Goal: Information Seeking & Learning: Learn about a topic

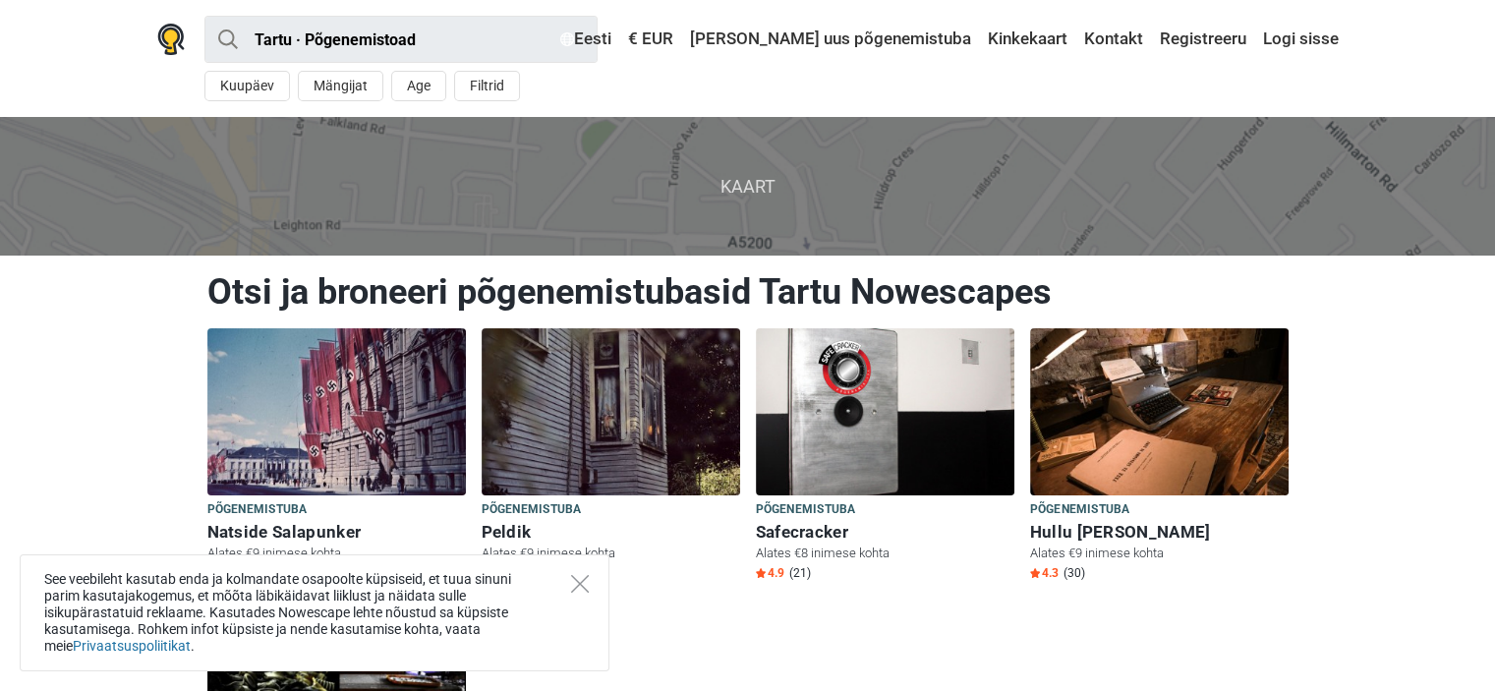
click at [42, 222] on span "Kaart" at bounding box center [747, 186] width 1526 height 139
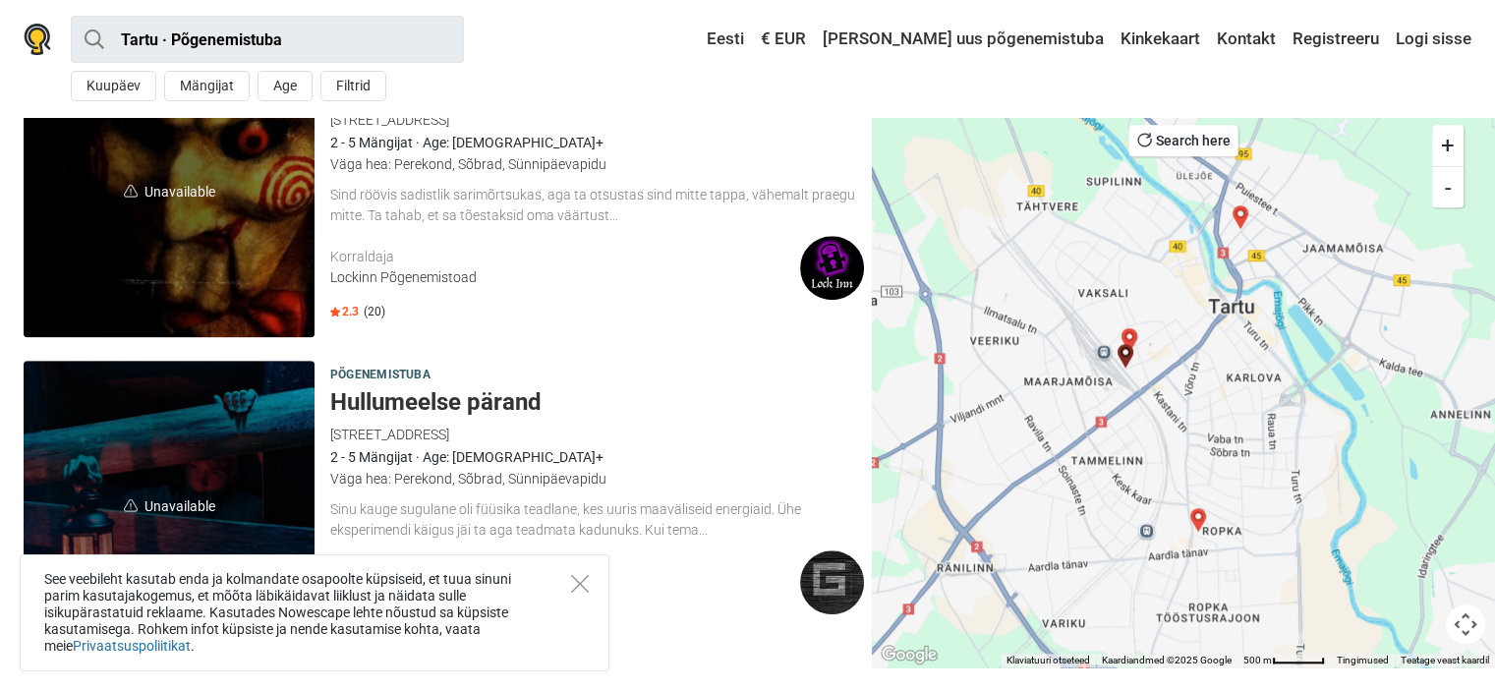
scroll to position [1722, 0]
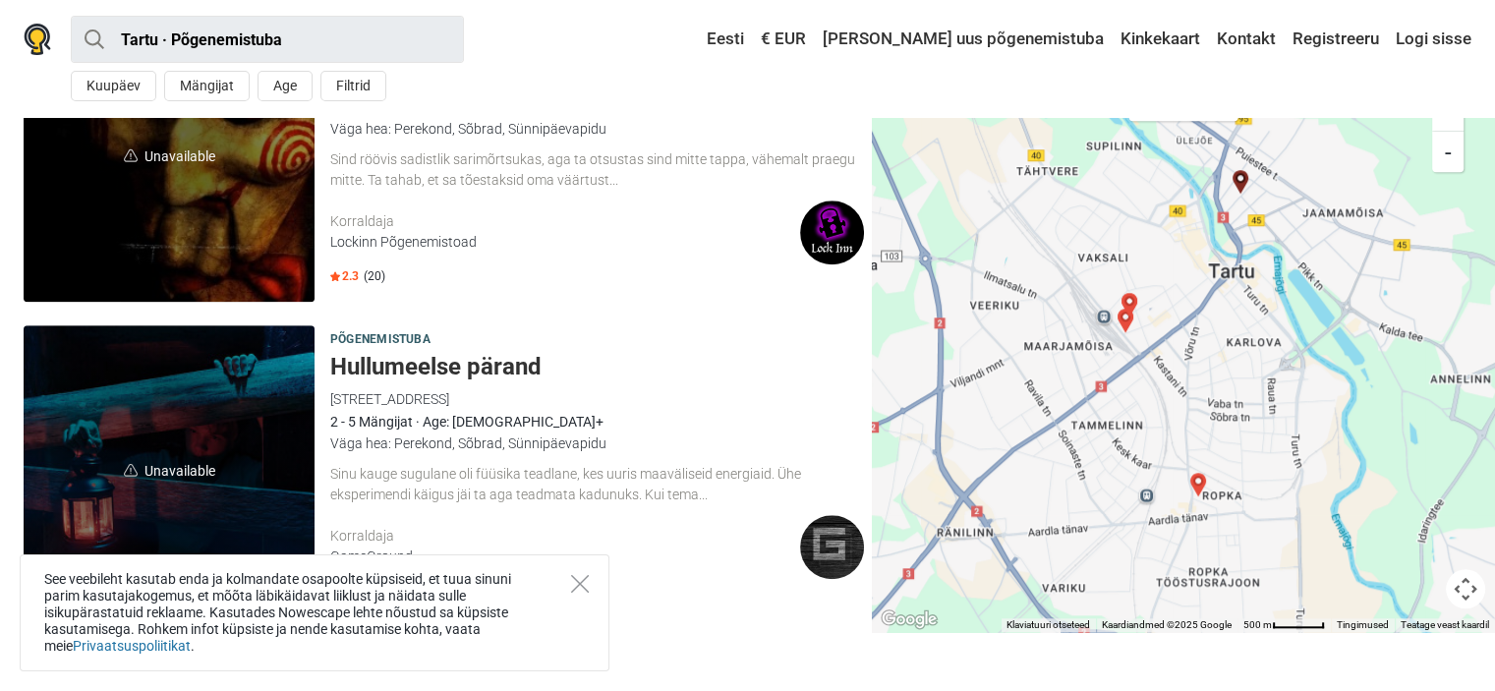
click at [596, 586] on div "See veebileht kasutab enda ja kolmandate osapoolte küpsiseid, et tuua sinuni pa…" at bounding box center [315, 612] width 590 height 117
click at [582, 584] on icon "Close" at bounding box center [580, 584] width 18 height 18
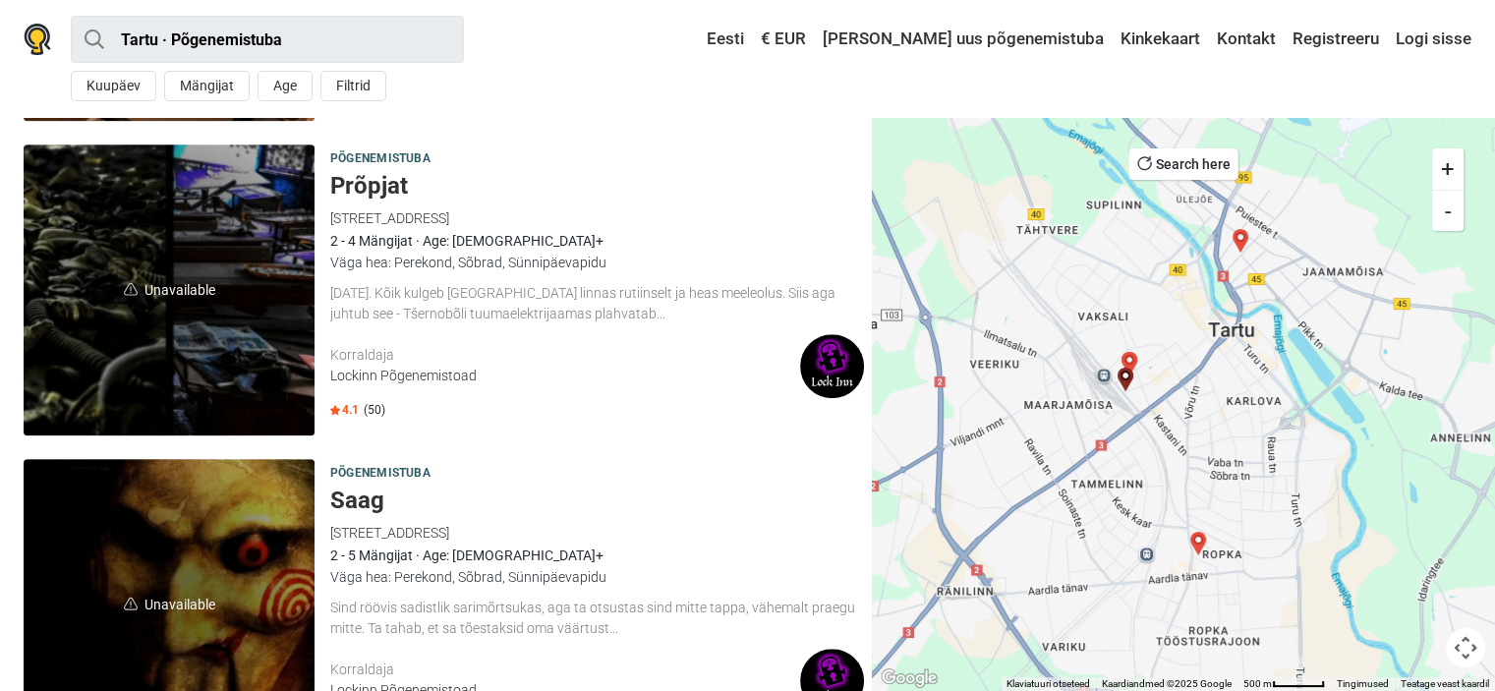
scroll to position [1250, 0]
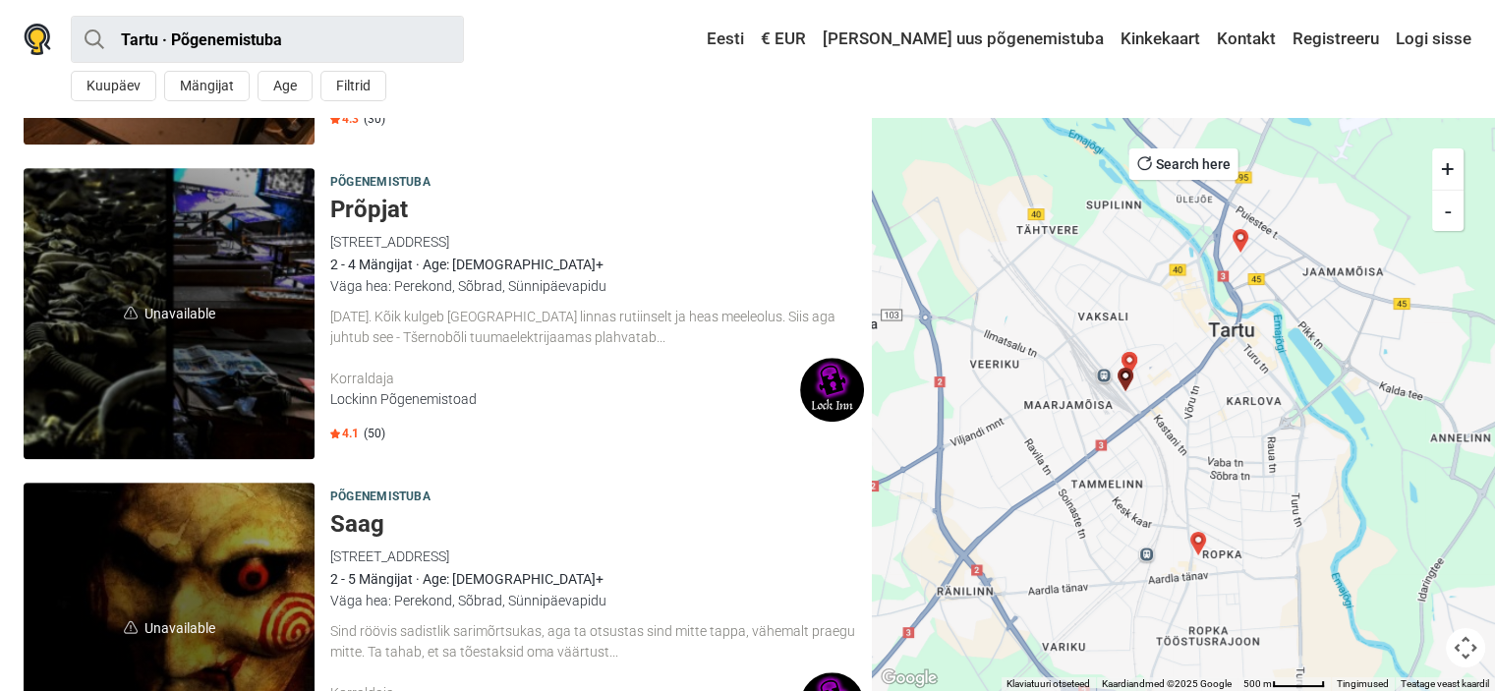
click at [261, 539] on span "Unavailable" at bounding box center [169, 627] width 291 height 291
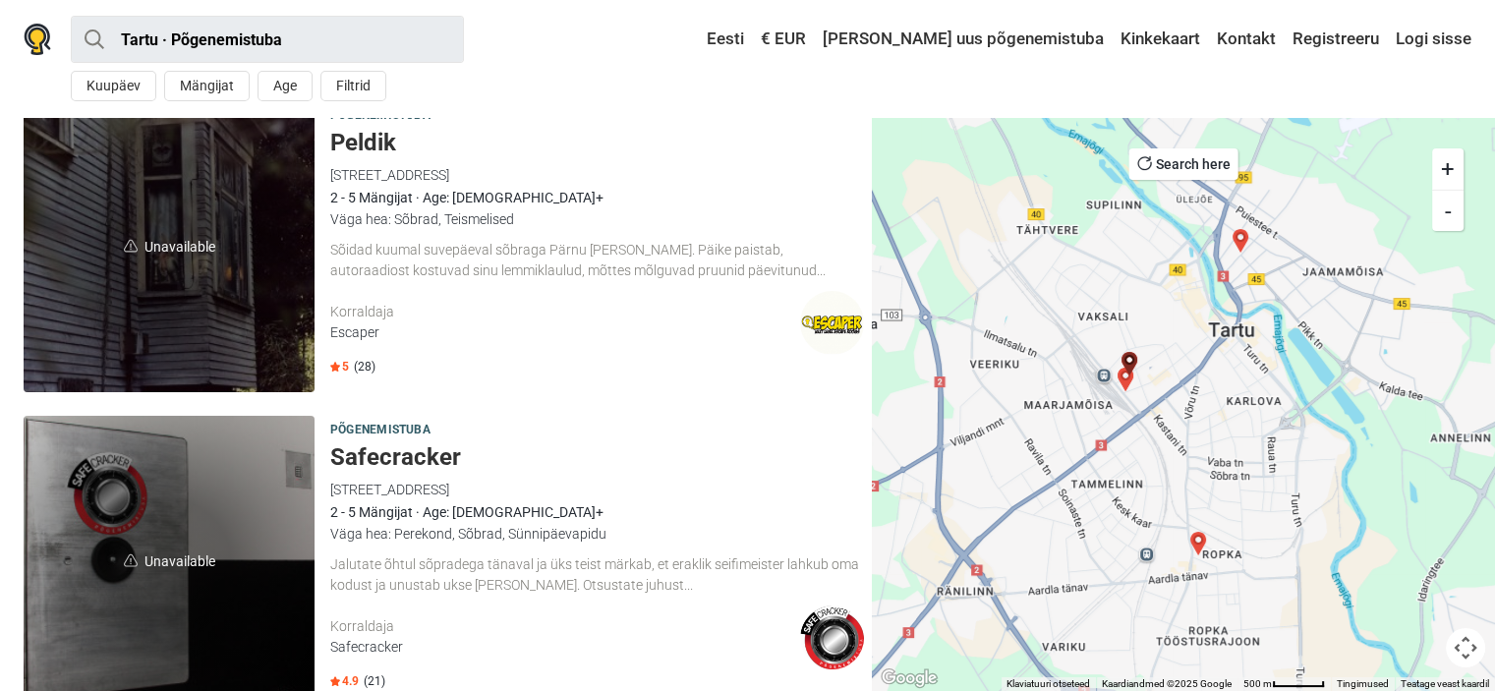
scroll to position [211, 0]
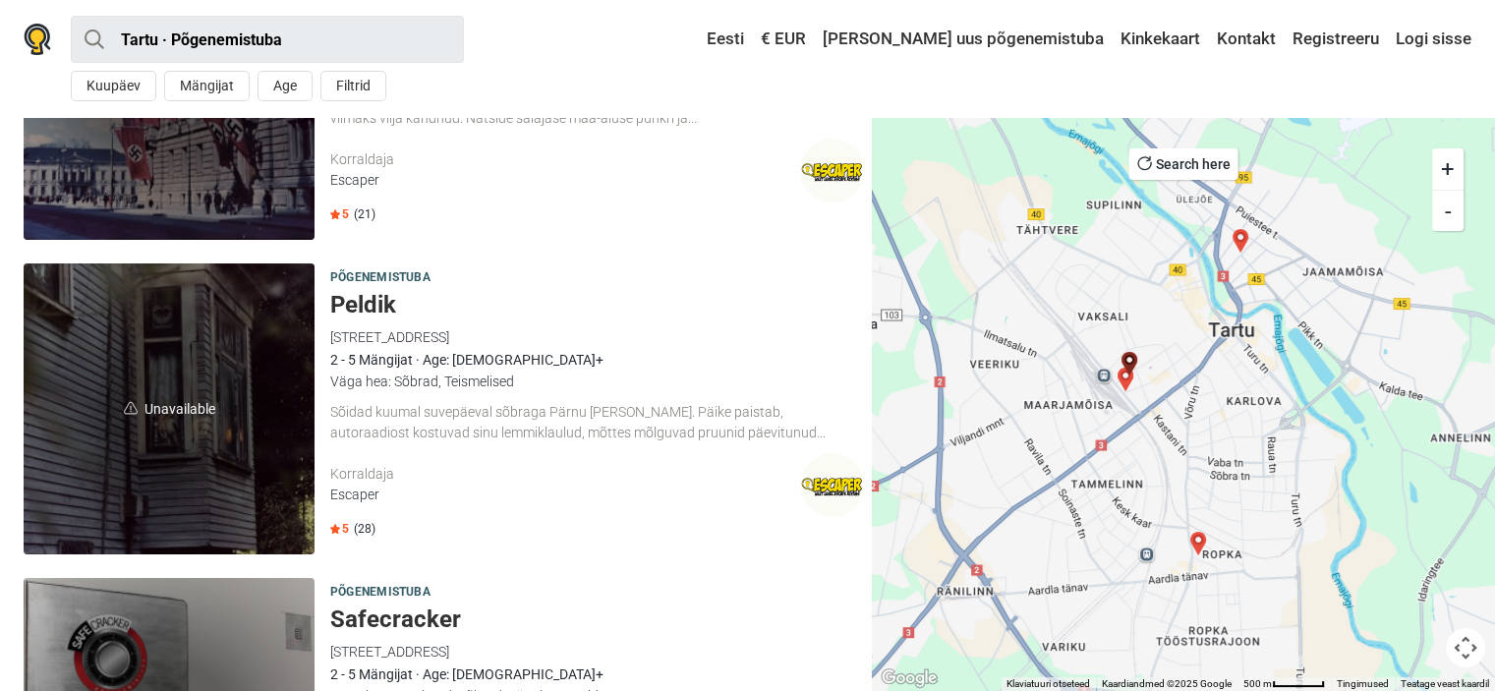
click at [561, 365] on div "2 - 5 Mängijat · Age: 6+" at bounding box center [597, 360] width 534 height 22
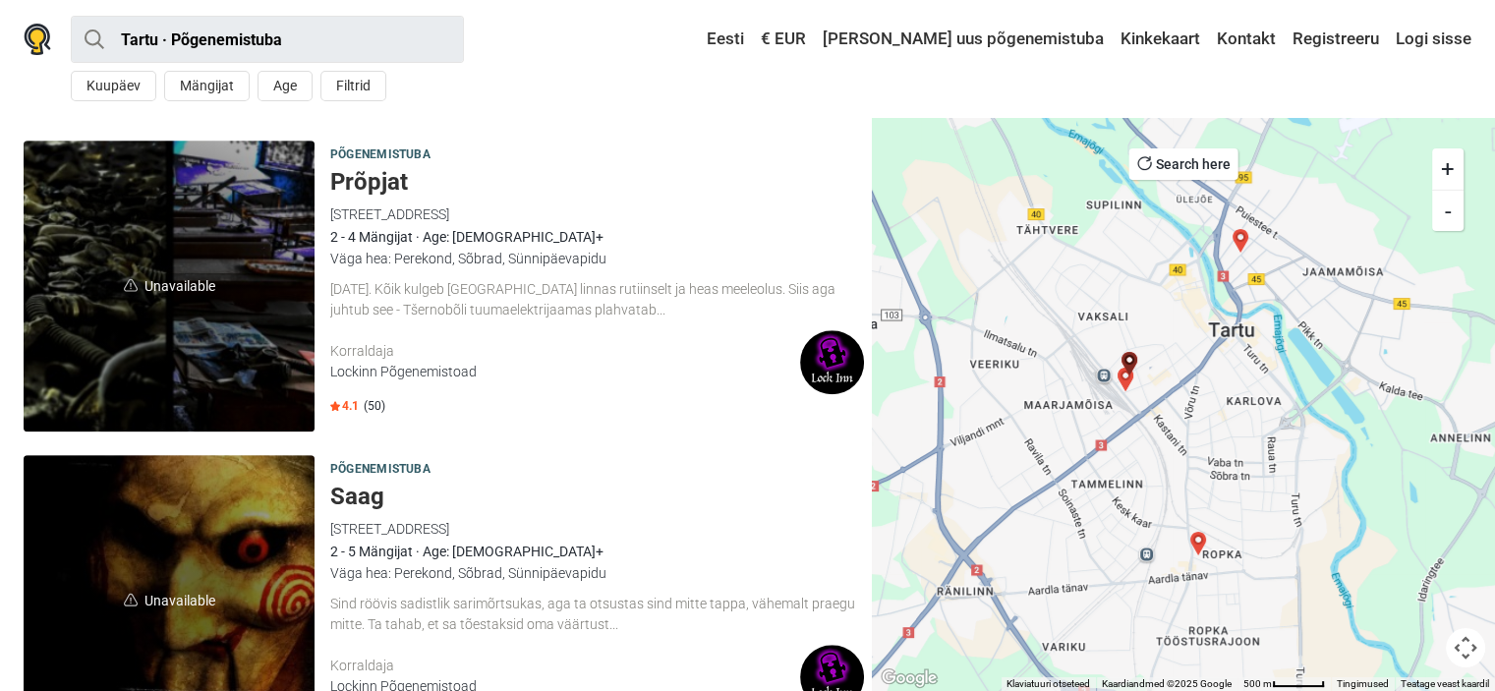
scroll to position [1366, 0]
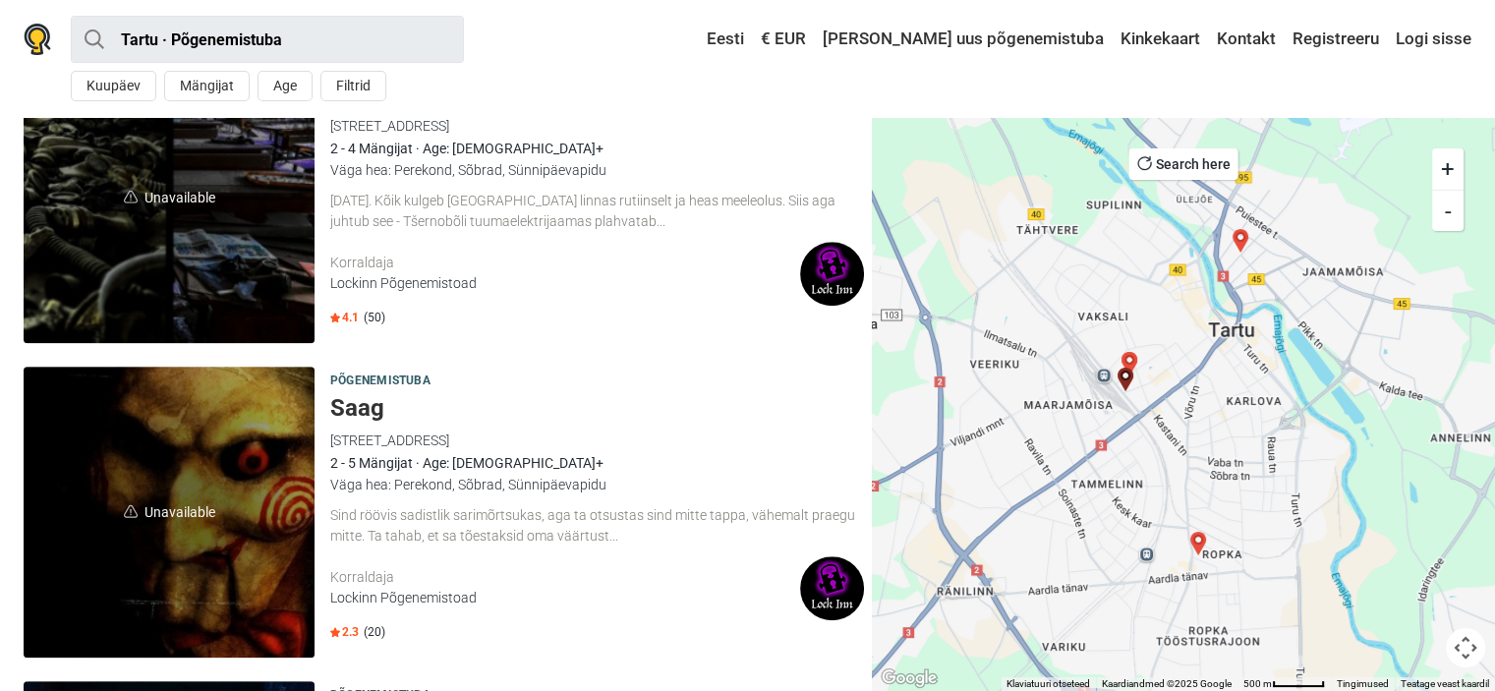
click at [434, 278] on div "Lockinn Põgenemistoad" at bounding box center [565, 283] width 470 height 21
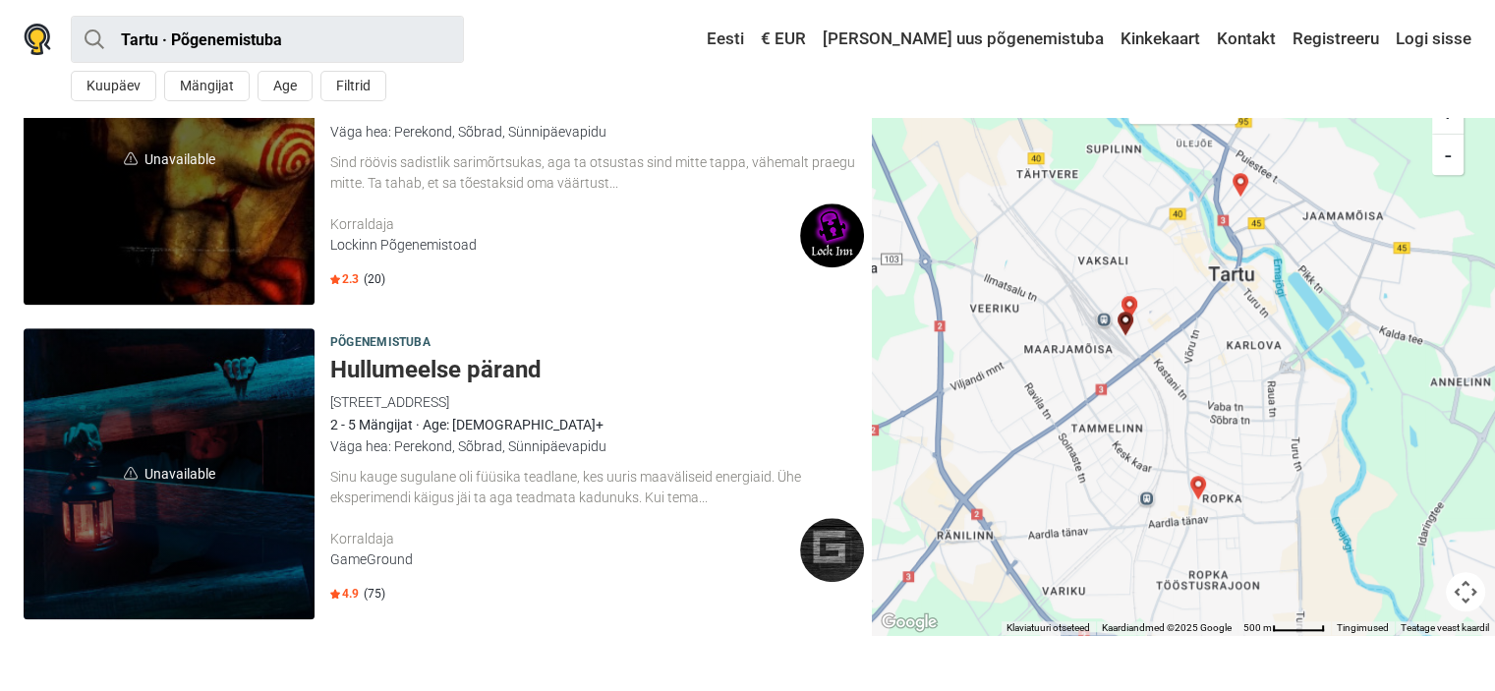
scroll to position [1722, 0]
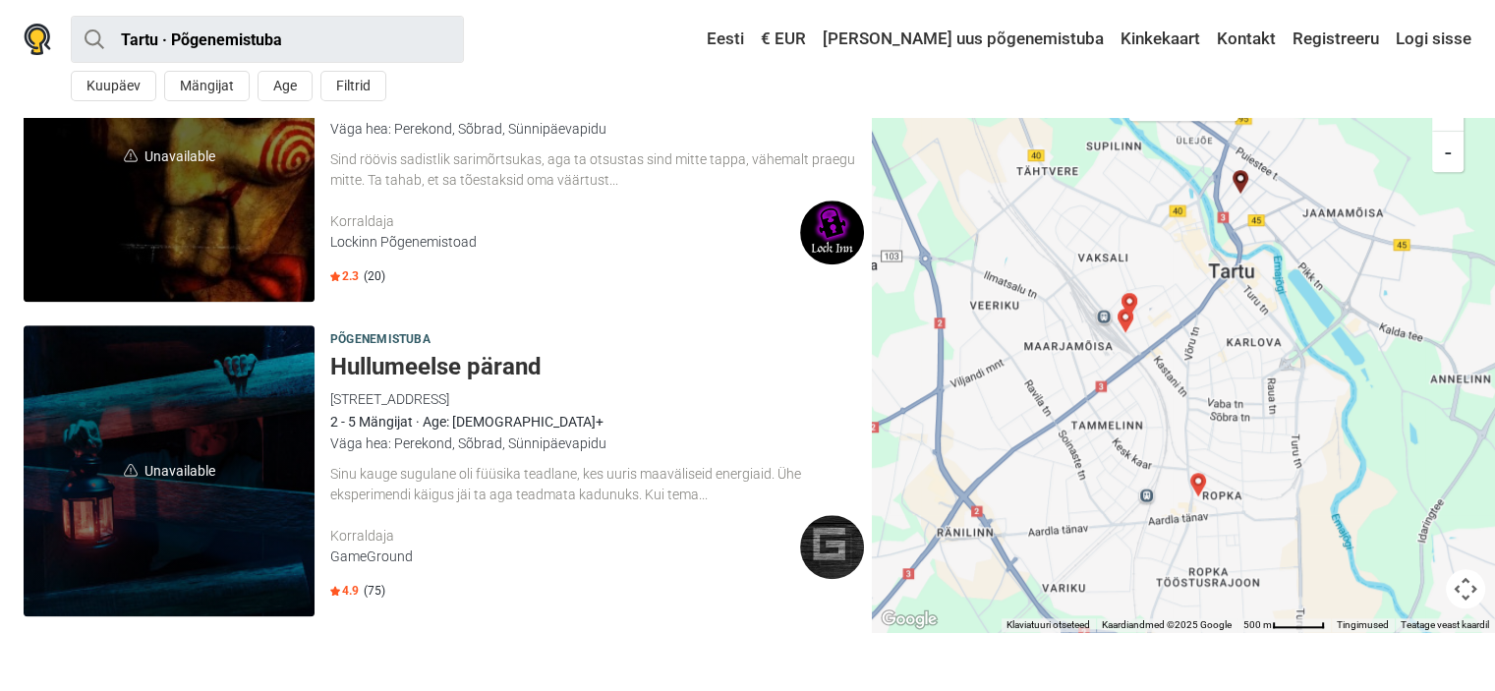
click at [480, 365] on h5 "Hullumeelse pärand" at bounding box center [597, 367] width 534 height 28
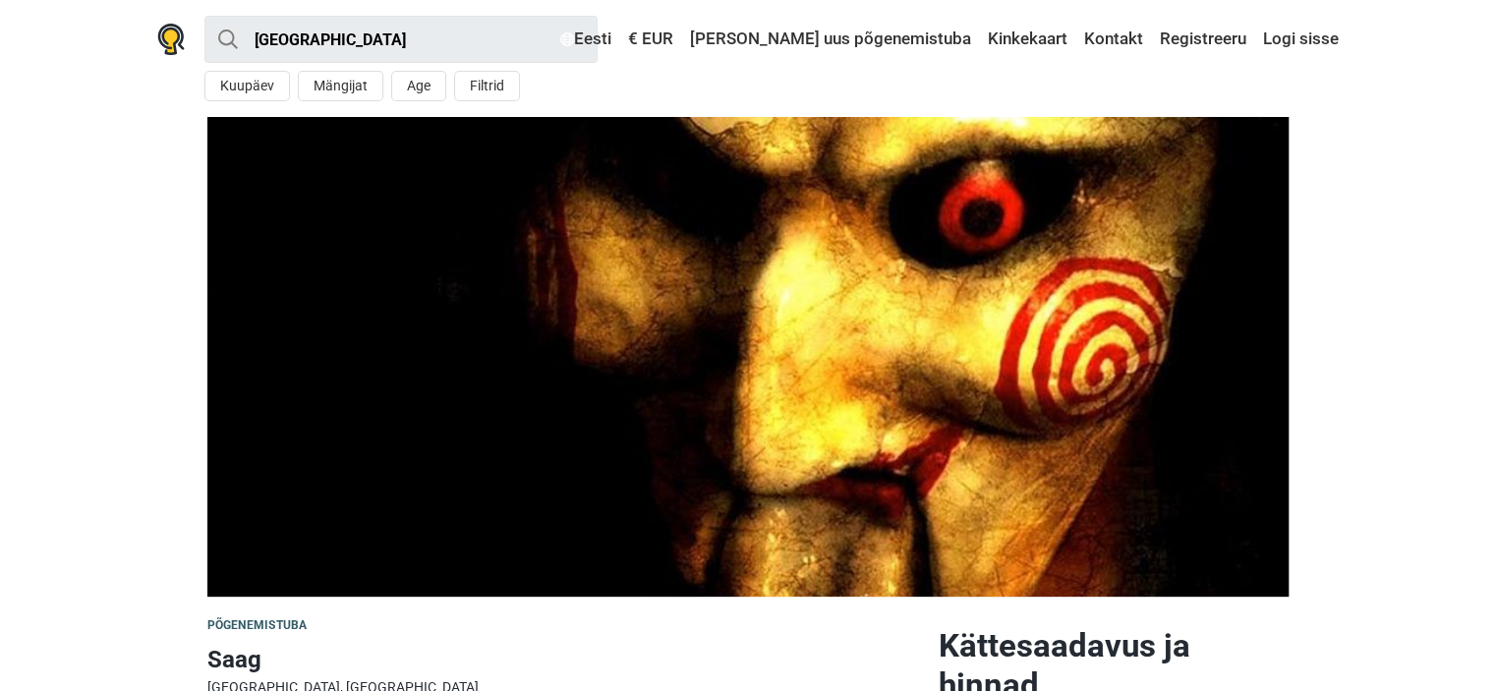
click at [31, 384] on section at bounding box center [747, 357] width 1495 height 480
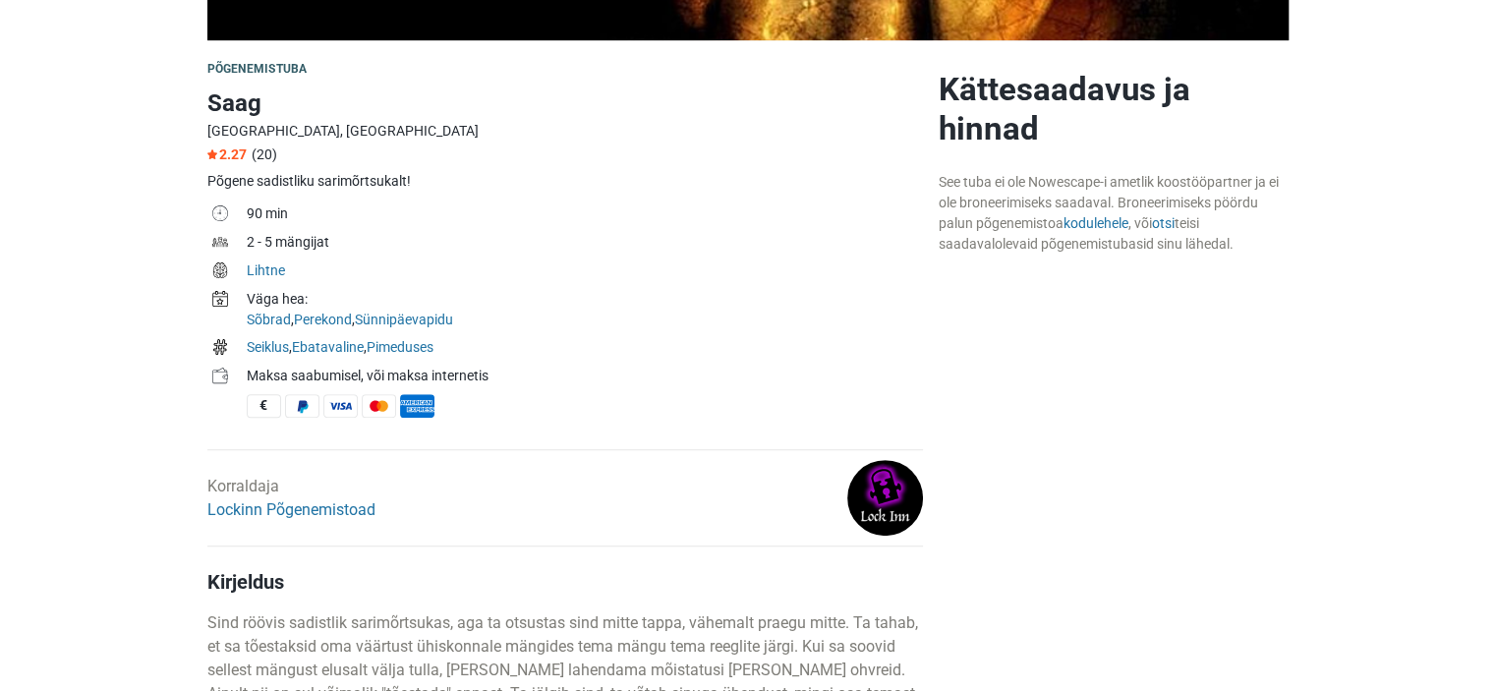
scroll to position [604, 0]
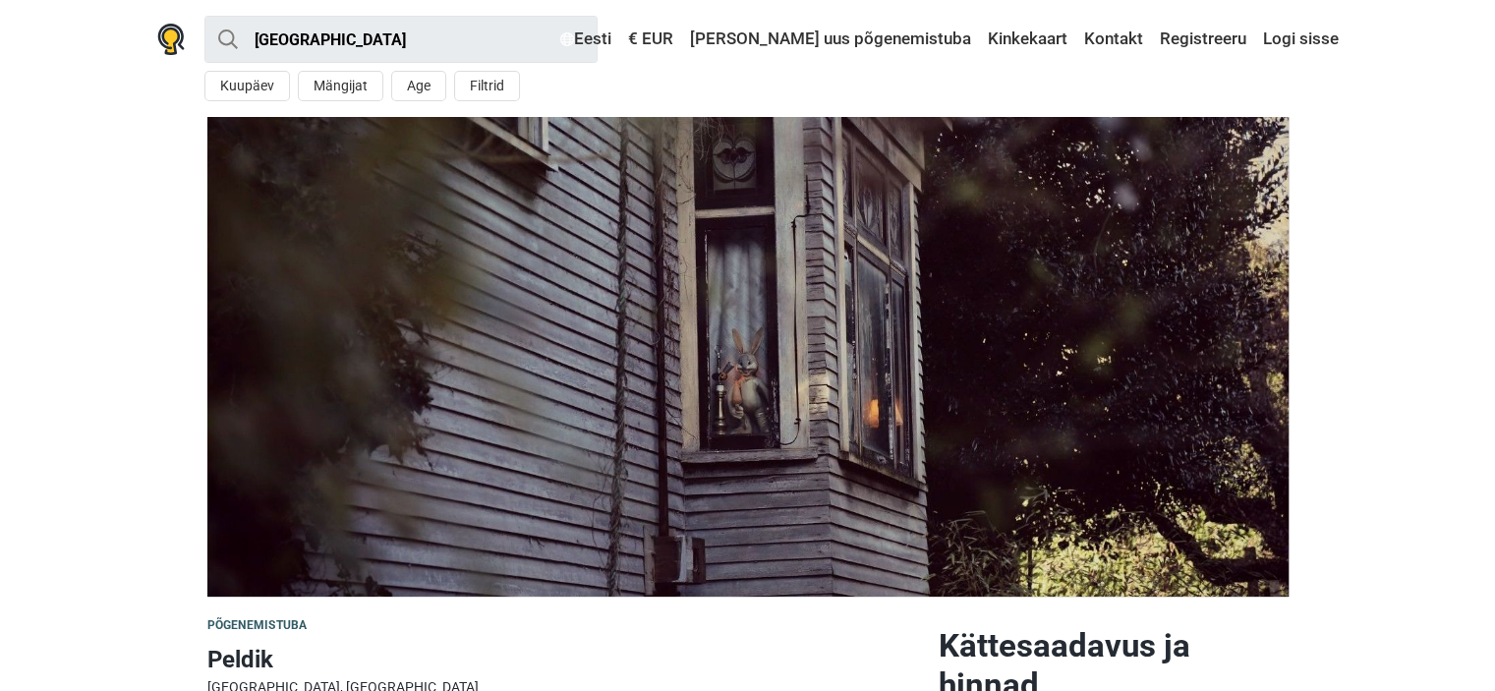
click at [0, 320] on section at bounding box center [747, 357] width 1495 height 480
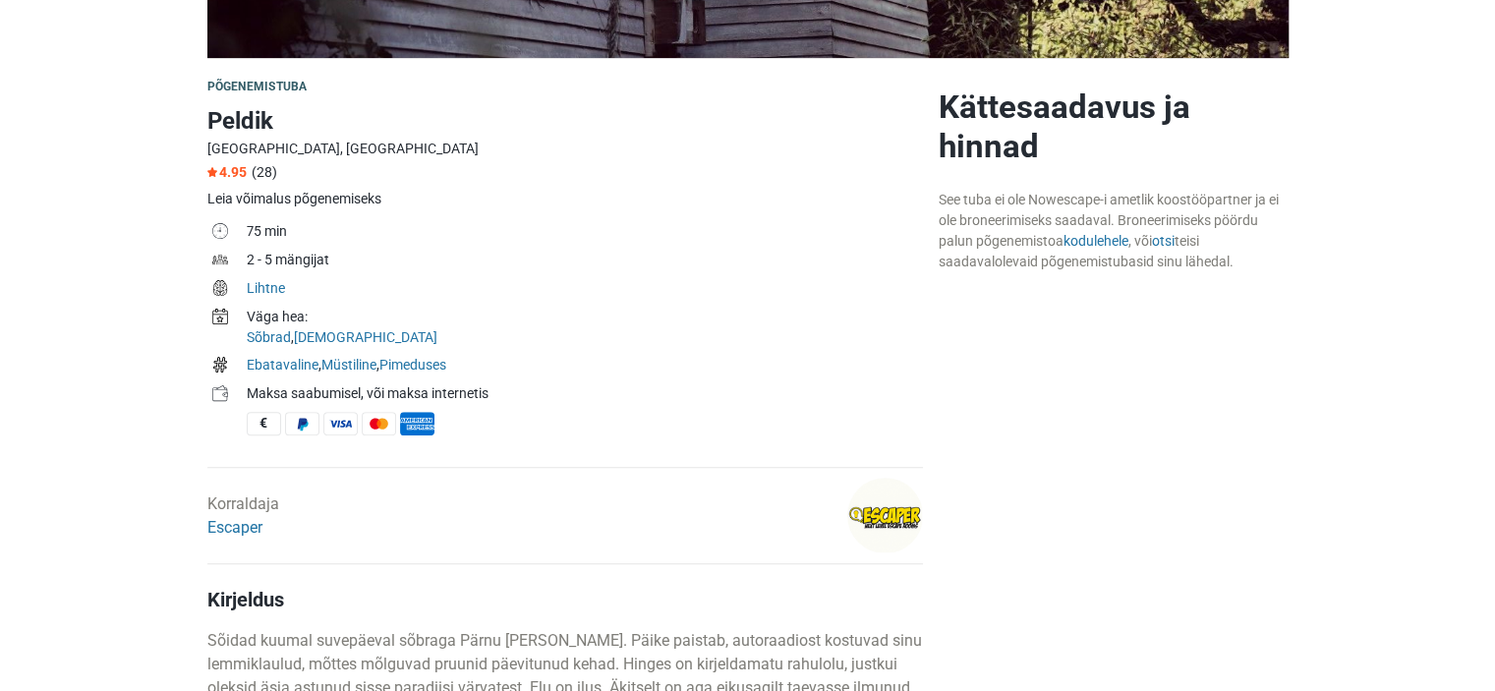
scroll to position [604, 0]
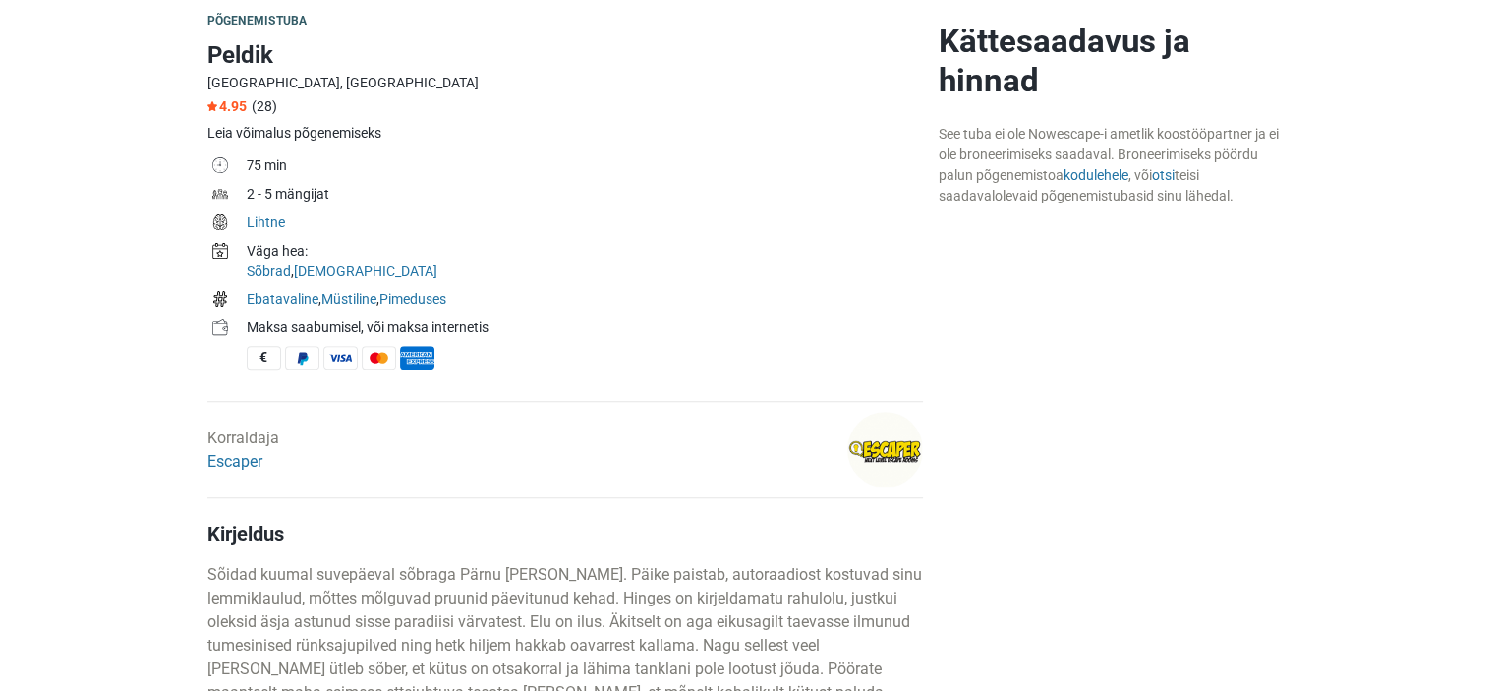
click at [636, 256] on div "Väga hea:" at bounding box center [585, 251] width 676 height 21
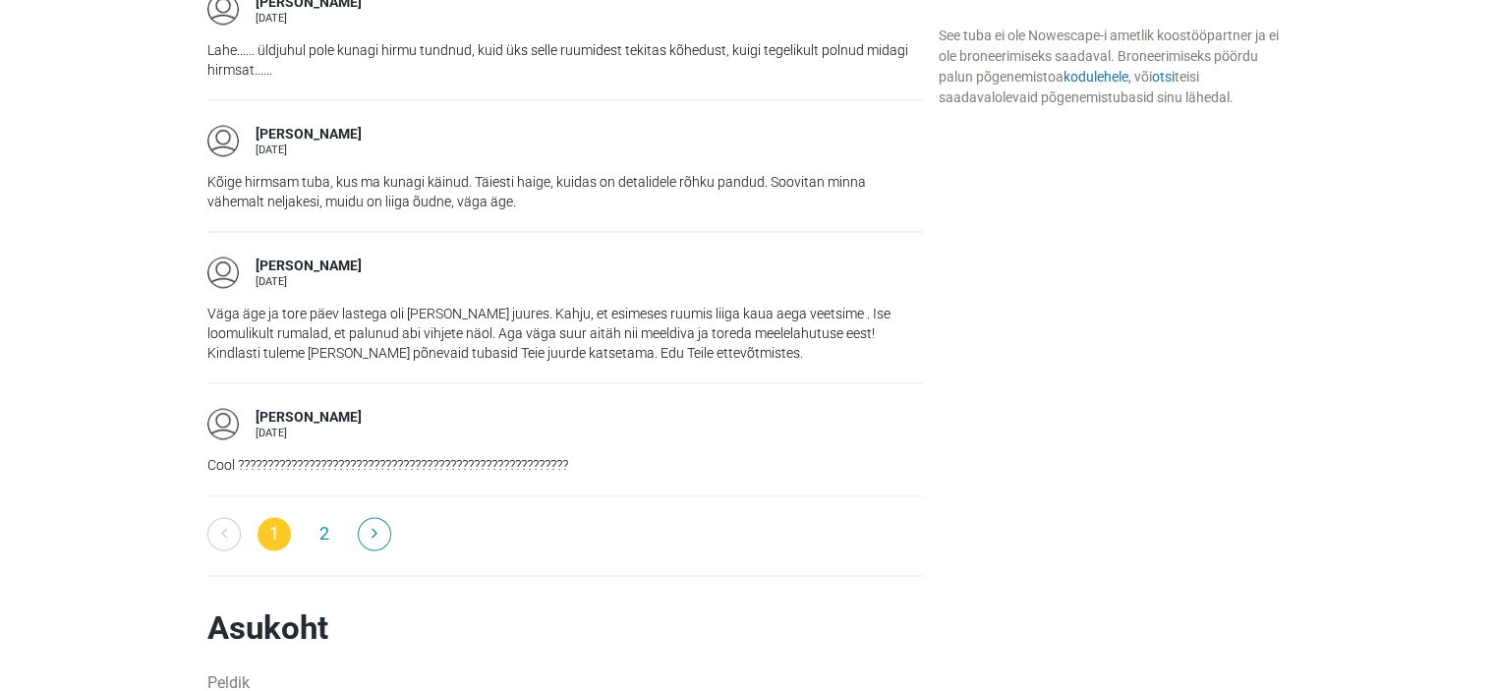
scroll to position [3180, 0]
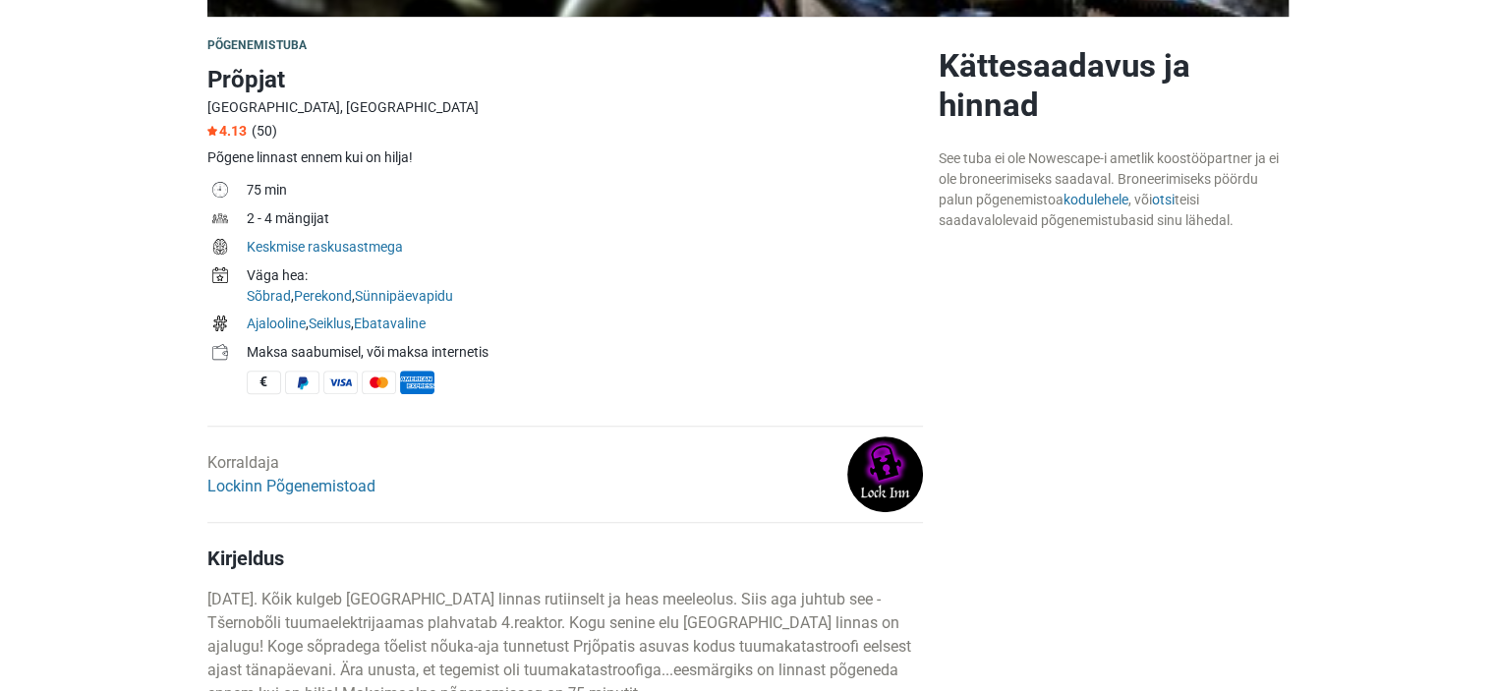
scroll to position [604, 0]
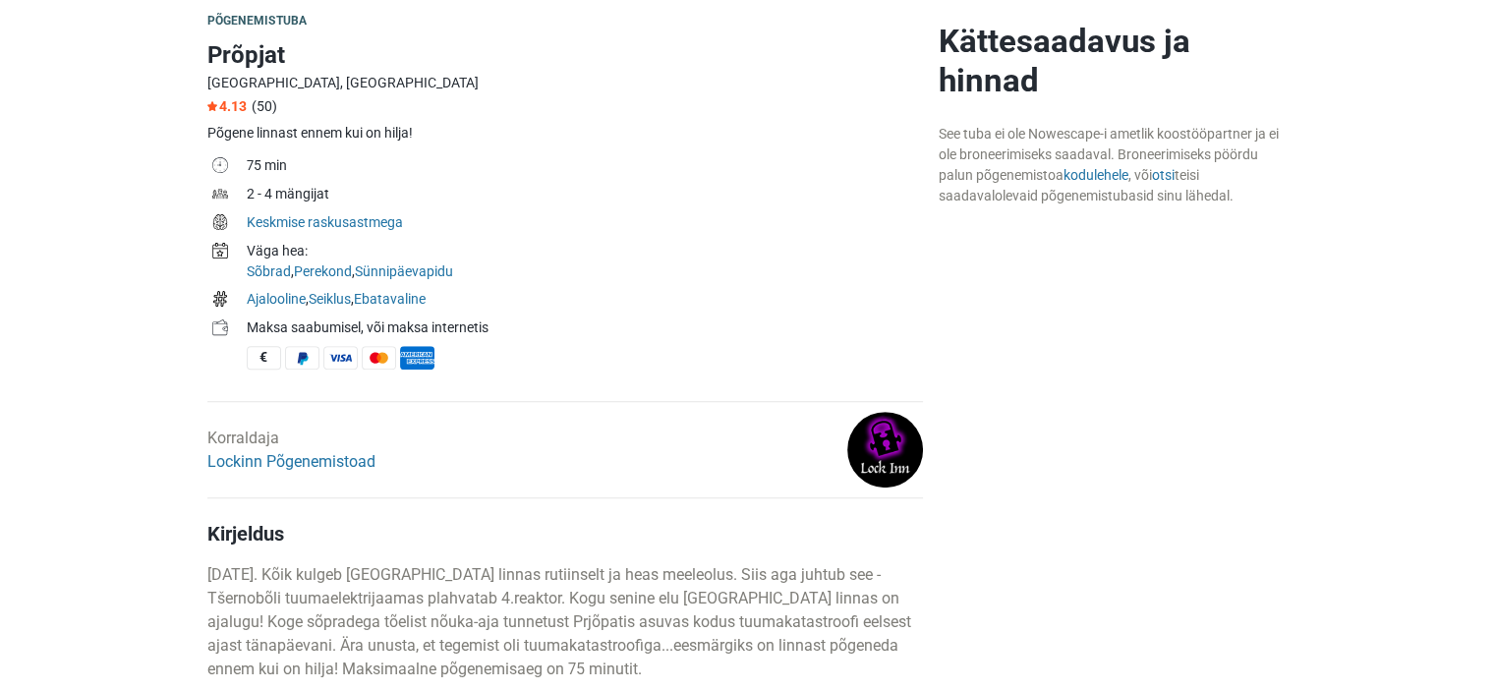
click at [1026, 141] on div "See tuba ei ole Nowescape-i ametlik koostööpartner ja ei ole broneerimiseks saa…" at bounding box center [1113, 165] width 350 height 83
click at [1059, 136] on div "See tuba ei ole Nowescape-i ametlik koostööpartner ja ei ole broneerimiseks saa…" at bounding box center [1113, 165] width 350 height 83
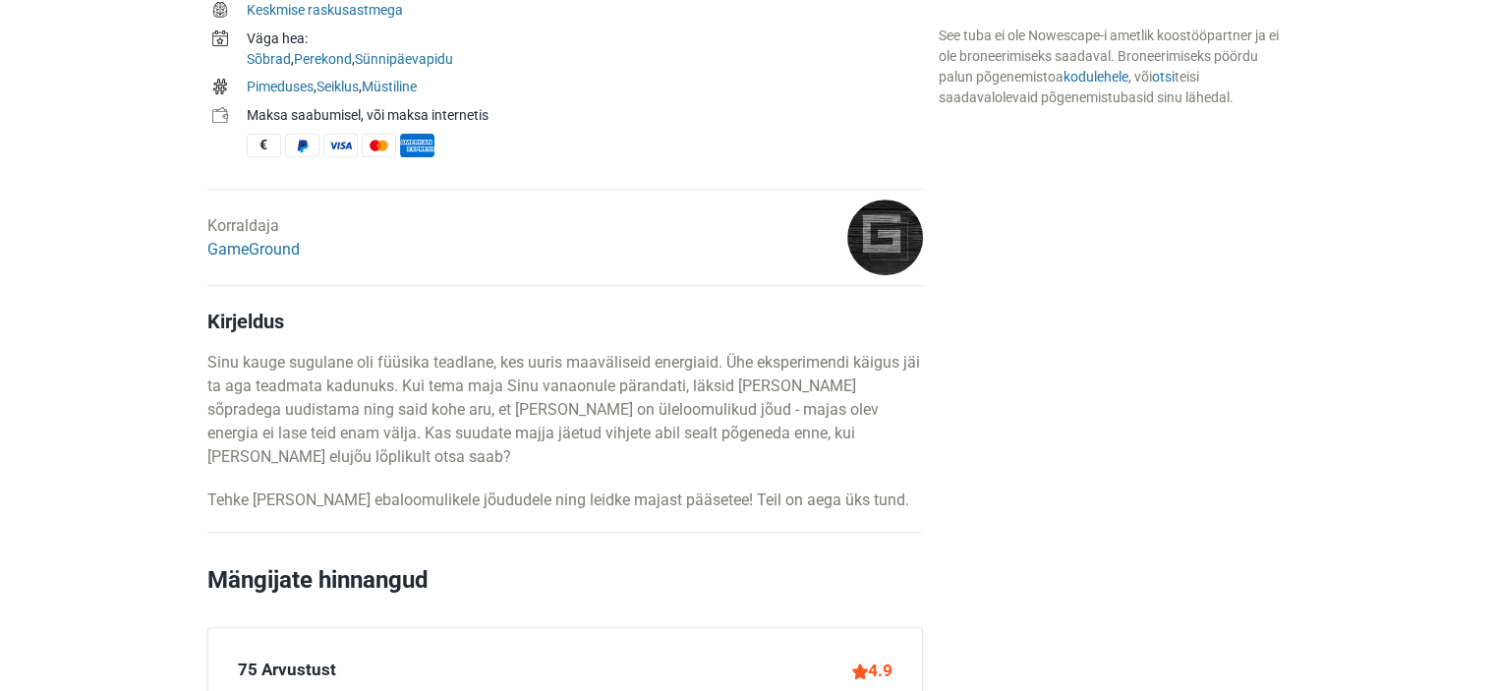
scroll to position [840, 0]
